Goal: Task Accomplishment & Management: Complete application form

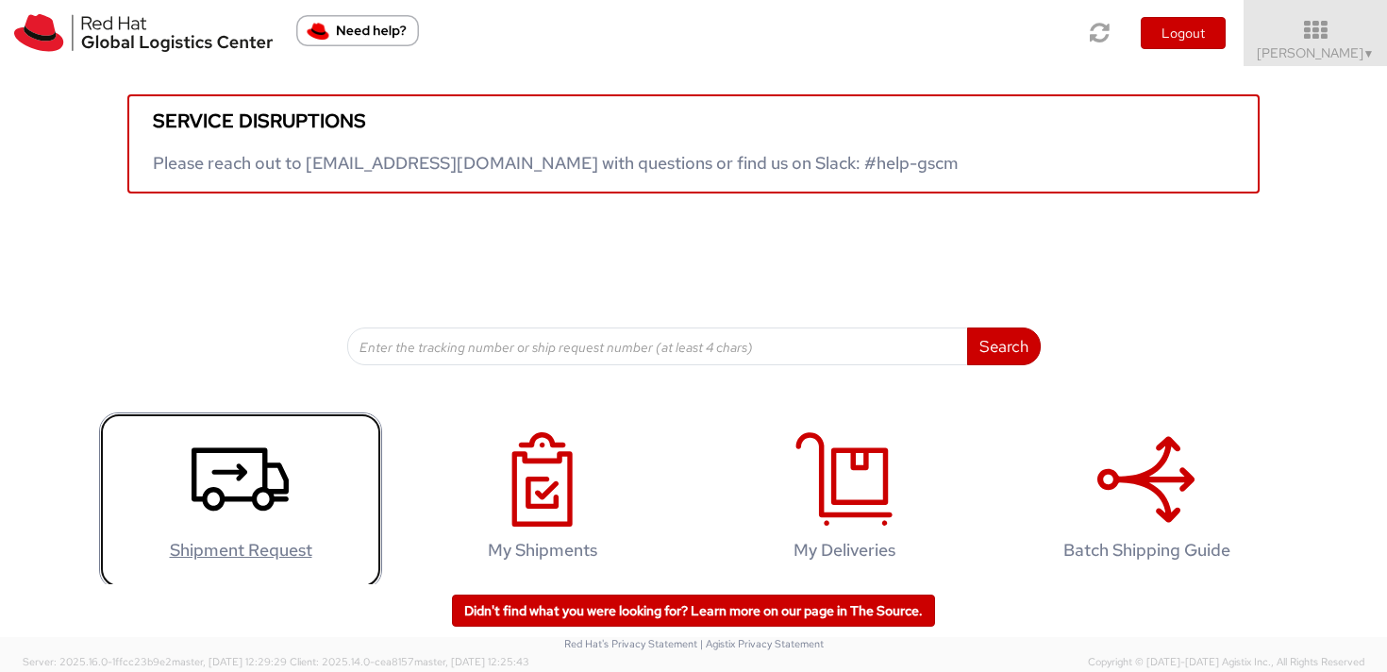
click at [237, 510] on icon at bounding box center [240, 479] width 97 height 94
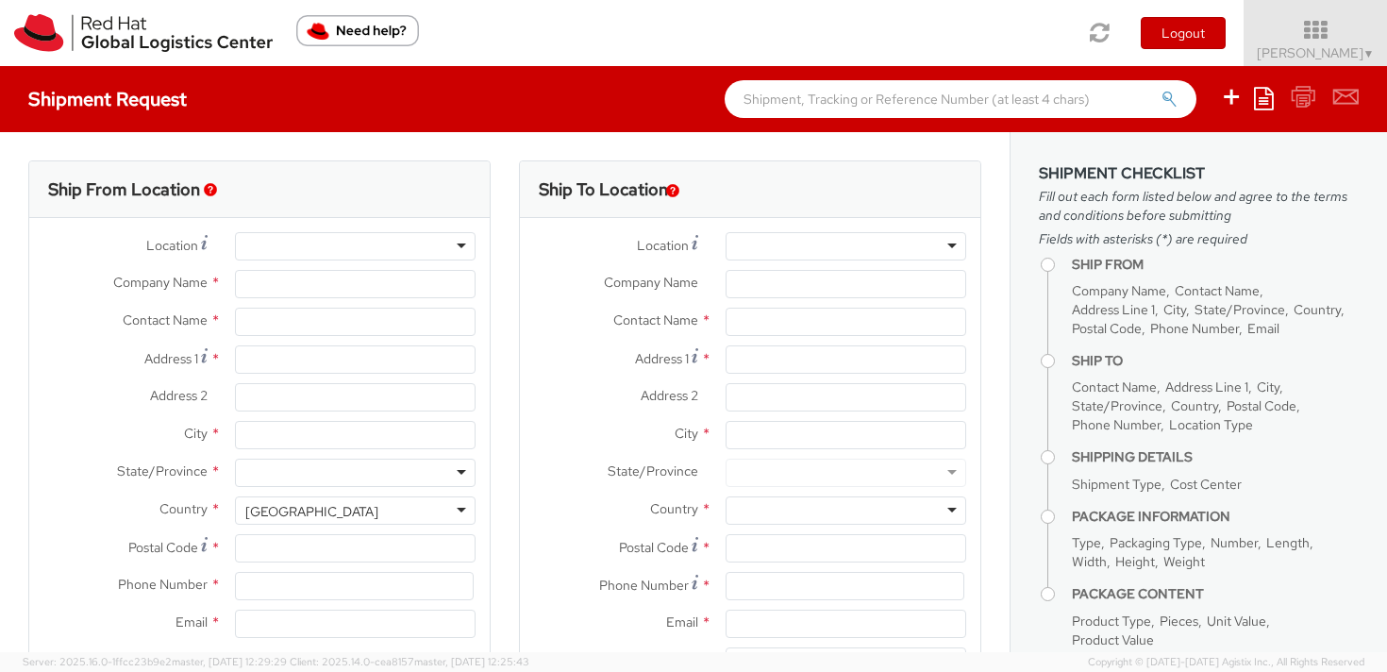
select select
select select "809"
type input "Red Hat Czech s.r.o."
type input "Karolina Wozniak"
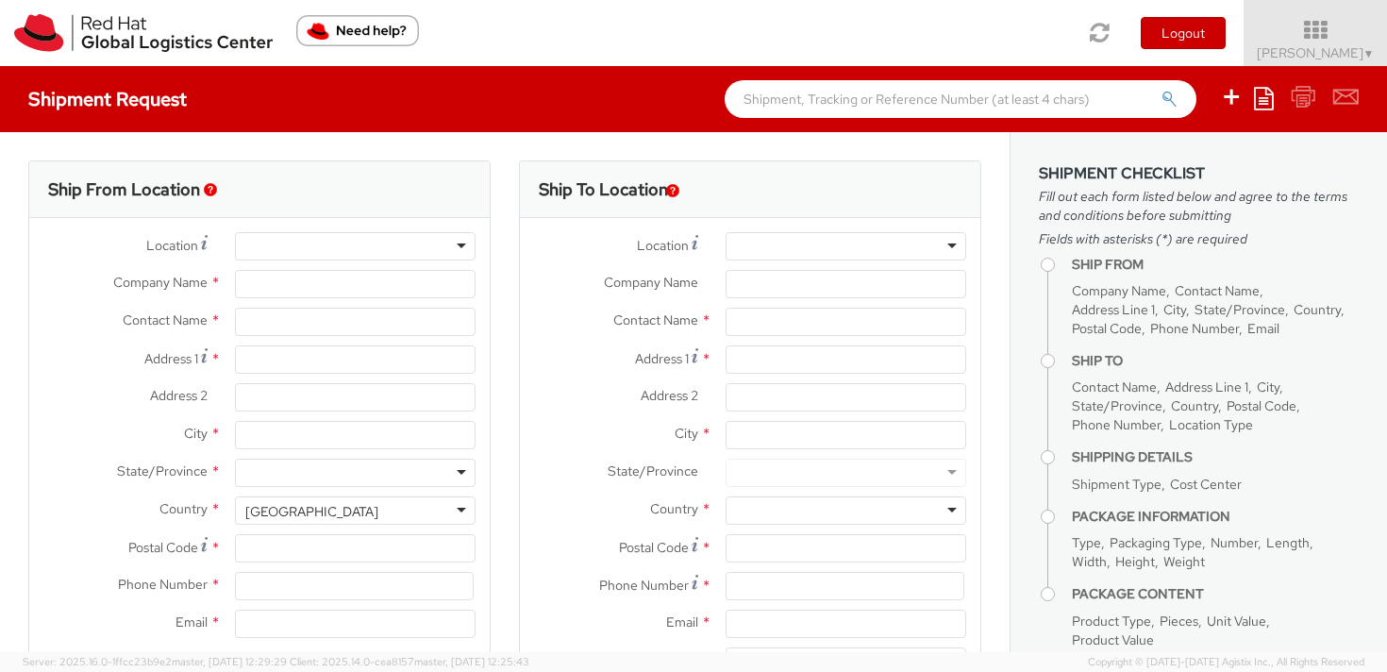
type input "Purkynova 647/111"
type input "BRNO"
type input "621 00"
type input "420 532 294 555"
type input "kpliskov@redhat.com"
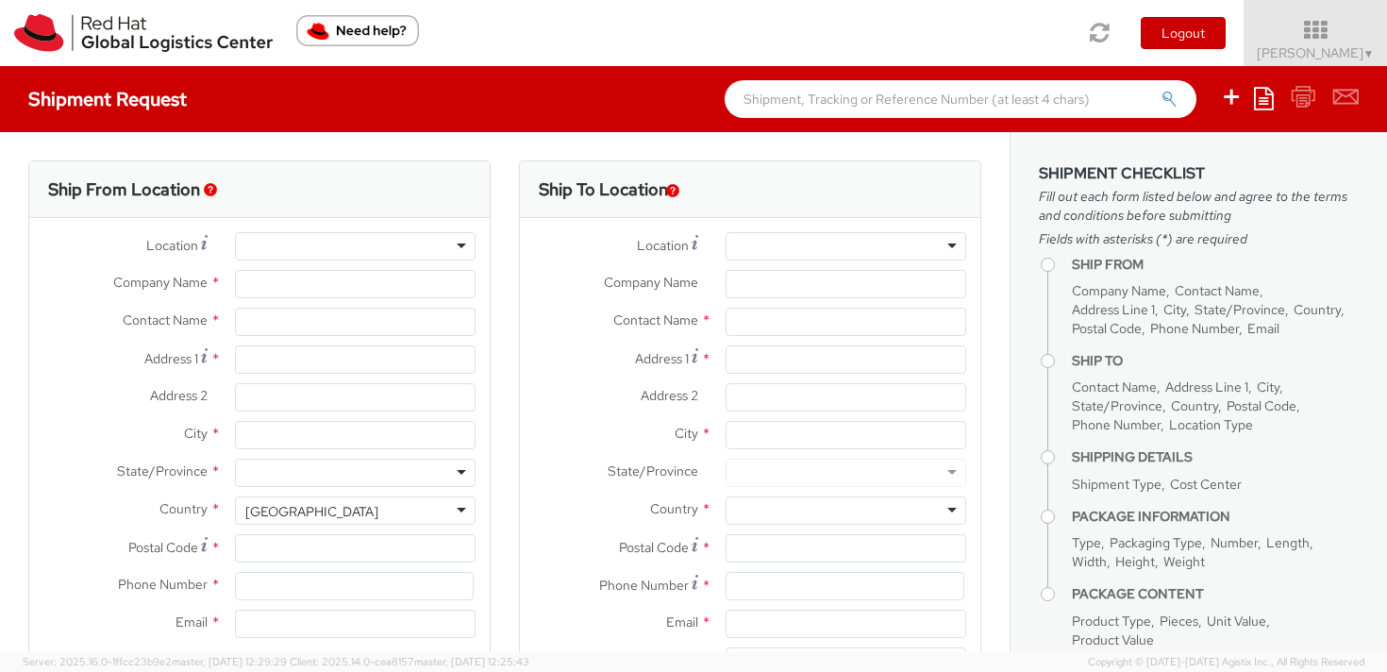
select select "CM"
select select "KGS"
